Goal: Information Seeking & Learning: Learn about a topic

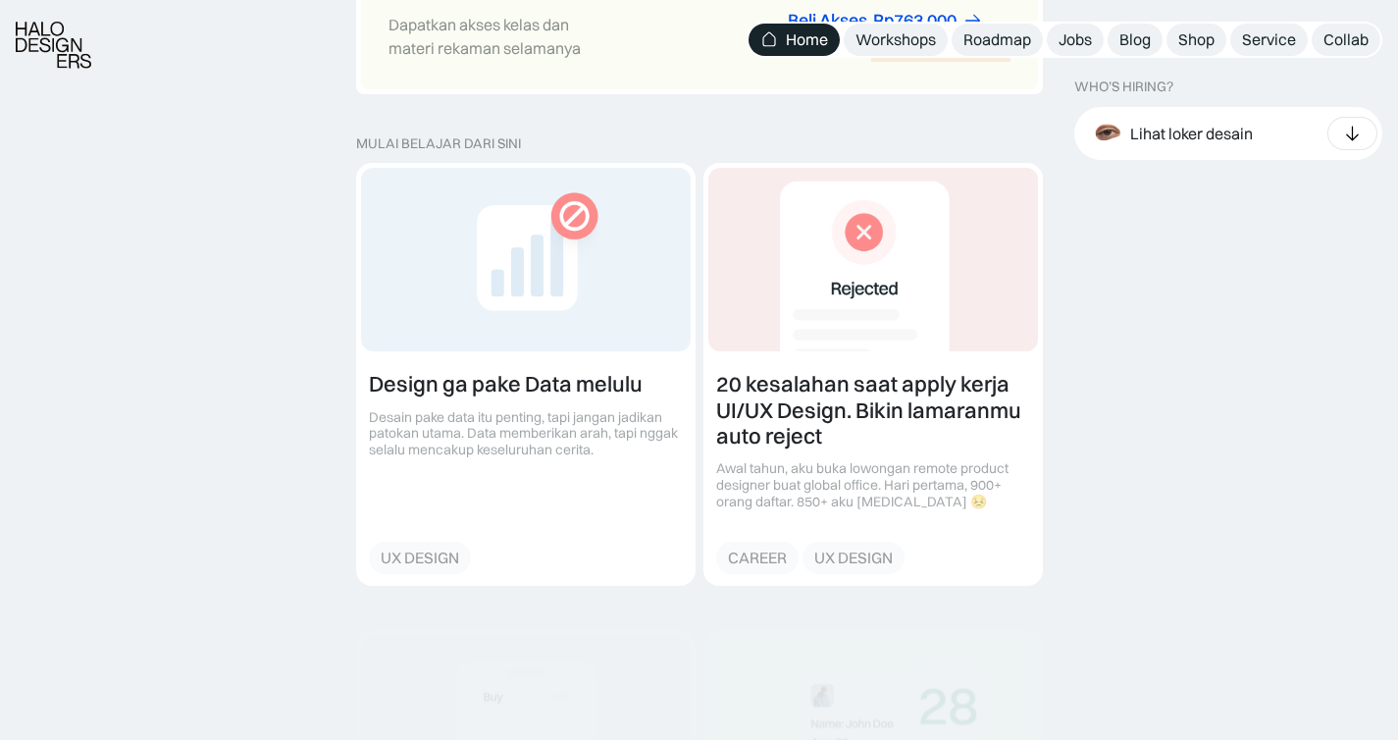
scroll to position [2167, 0]
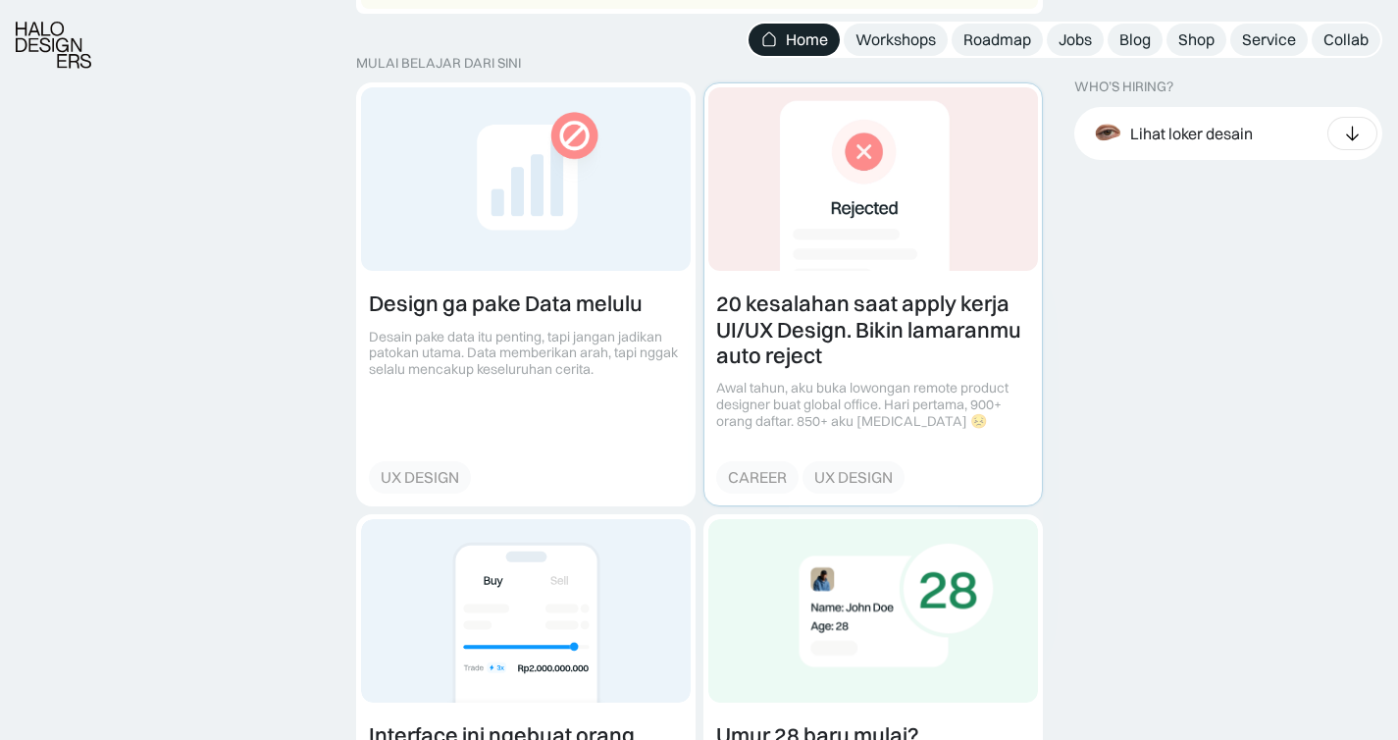
click at [888, 319] on link at bounding box center [873, 293] width 338 height 421
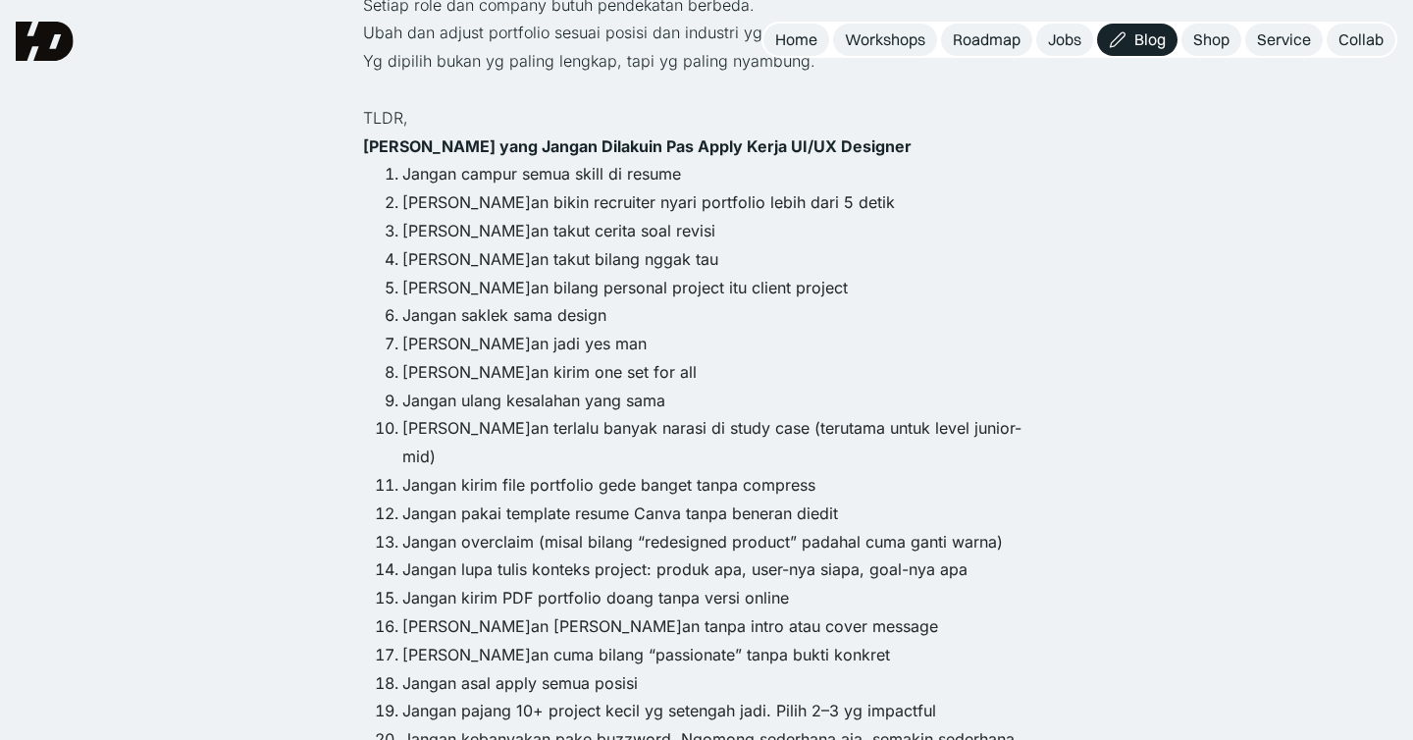
scroll to position [2072, 0]
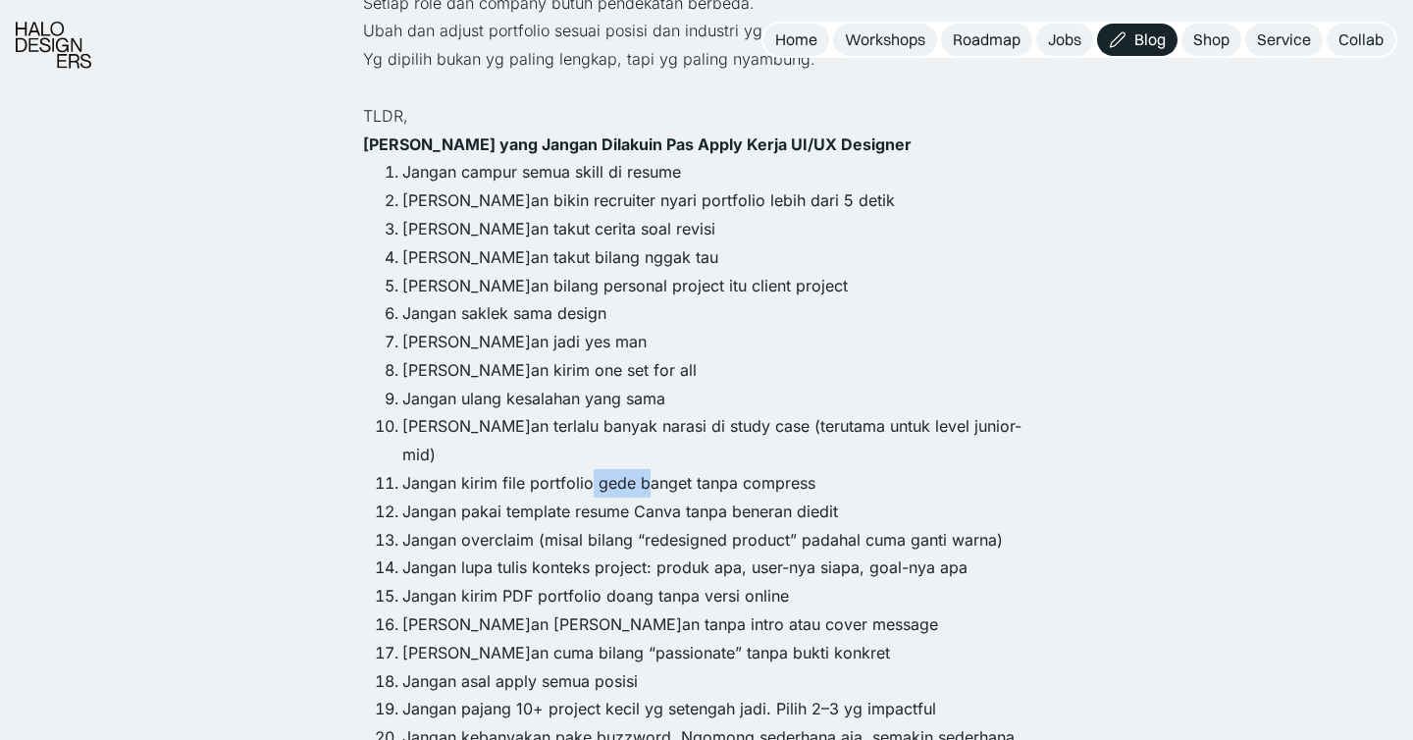
drag, startPoint x: 592, startPoint y: 400, endPoint x: 649, endPoint y: 394, distance: 57.2
click at [649, 469] on li "Jangan kirim file portfolio gede banget tanpa compress" at bounding box center [726, 483] width 648 height 28
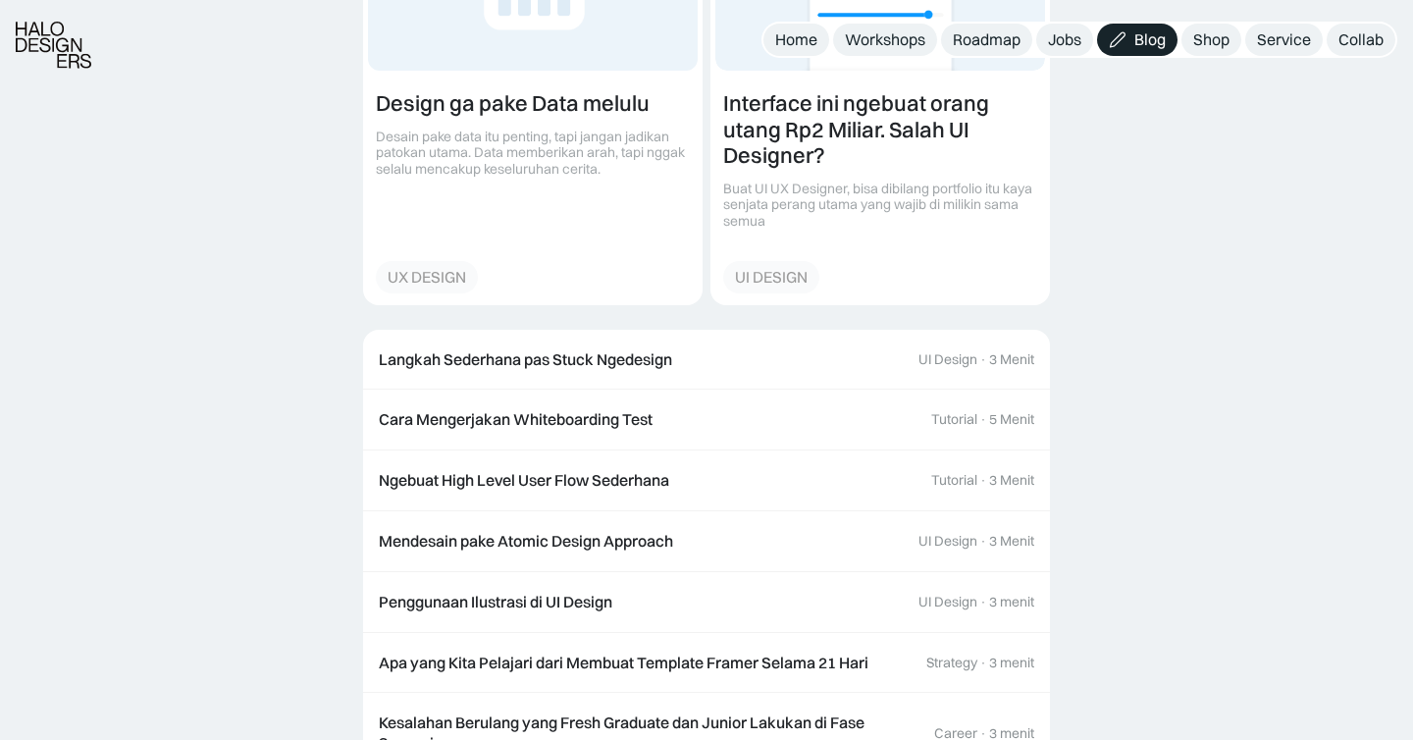
scroll to position [3444, 0]
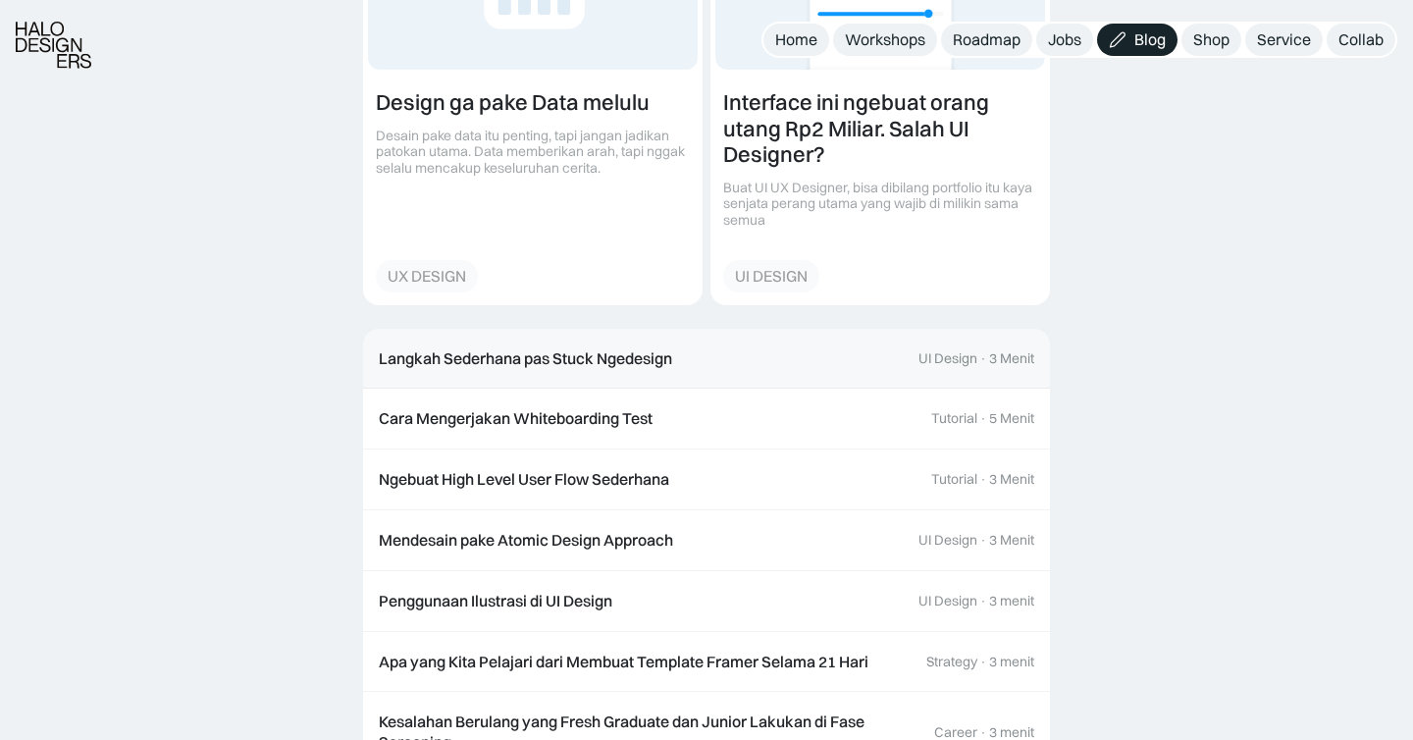
click at [593, 348] on div "Langkah Sederhana pas Stuck Ngedesign" at bounding box center [525, 358] width 293 height 21
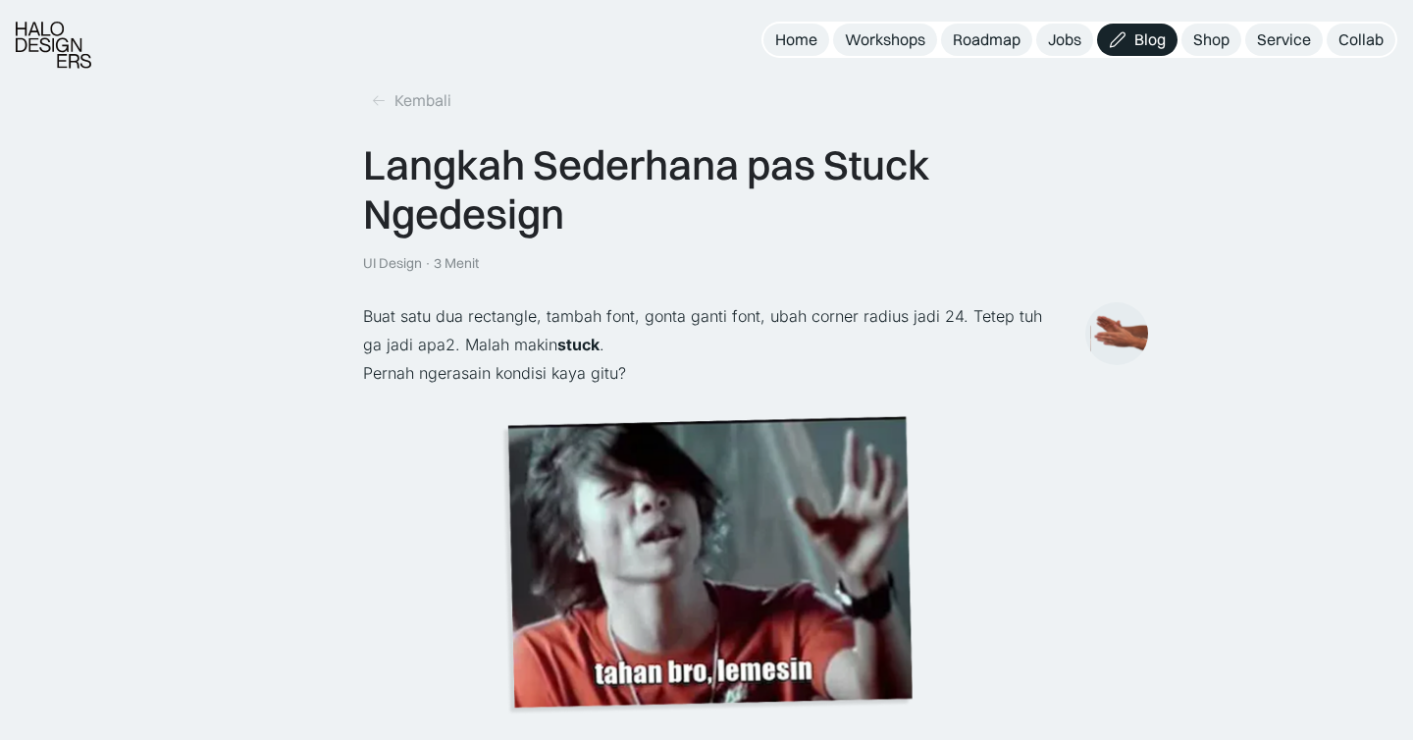
scroll to position [16, 0]
